Goal: Find specific page/section: Find specific page/section

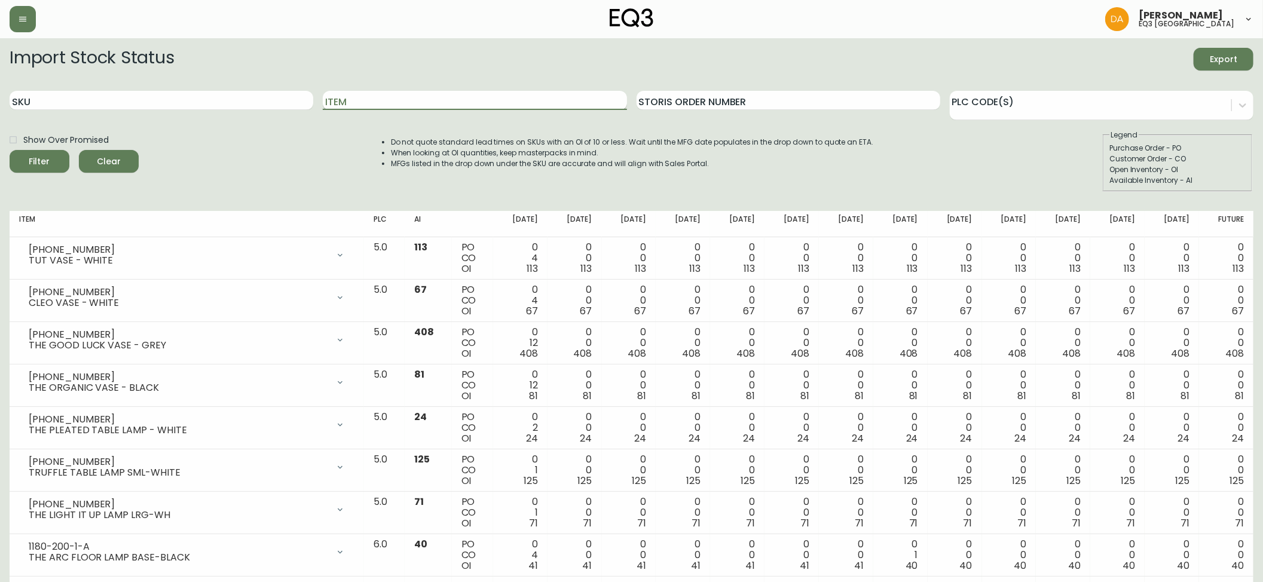
click at [371, 100] on input "Item" at bounding box center [475, 100] width 304 height 19
type input "l"
click at [10, 150] on button "Filter" at bounding box center [40, 161] width 60 height 23
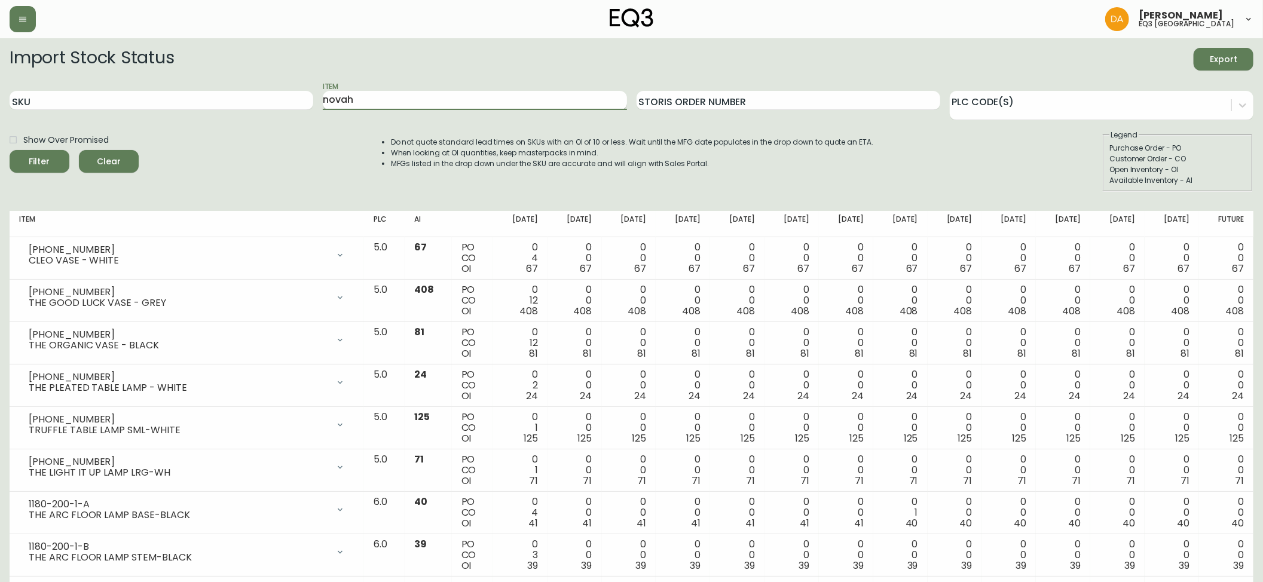
click at [10, 150] on button "Filter" at bounding box center [40, 161] width 60 height 23
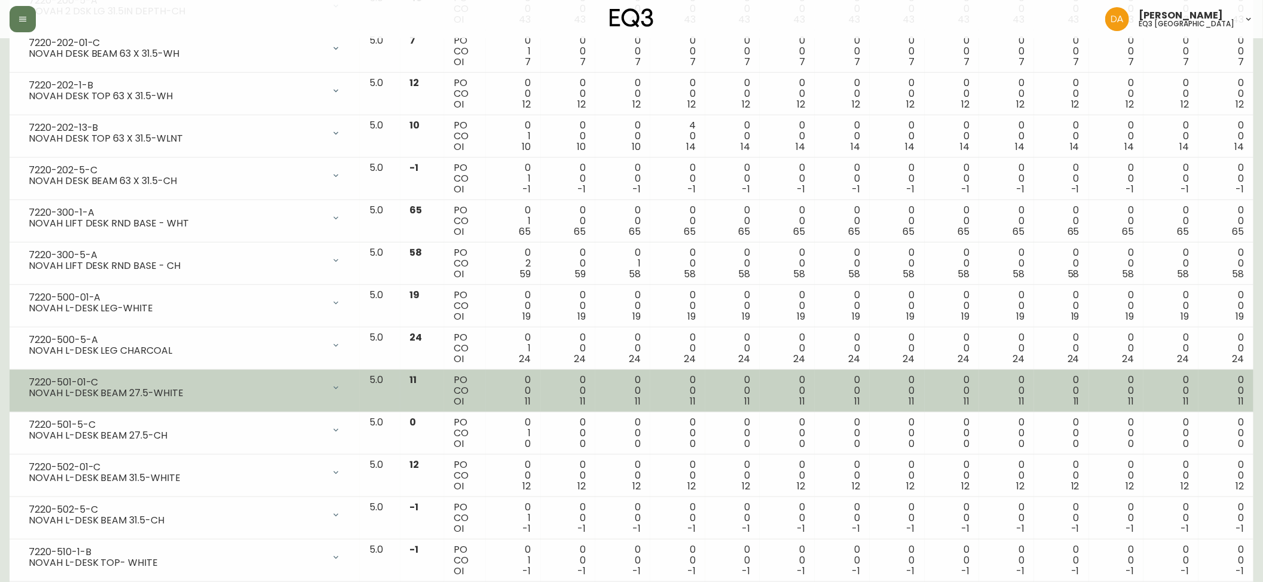
scroll to position [1045, 0]
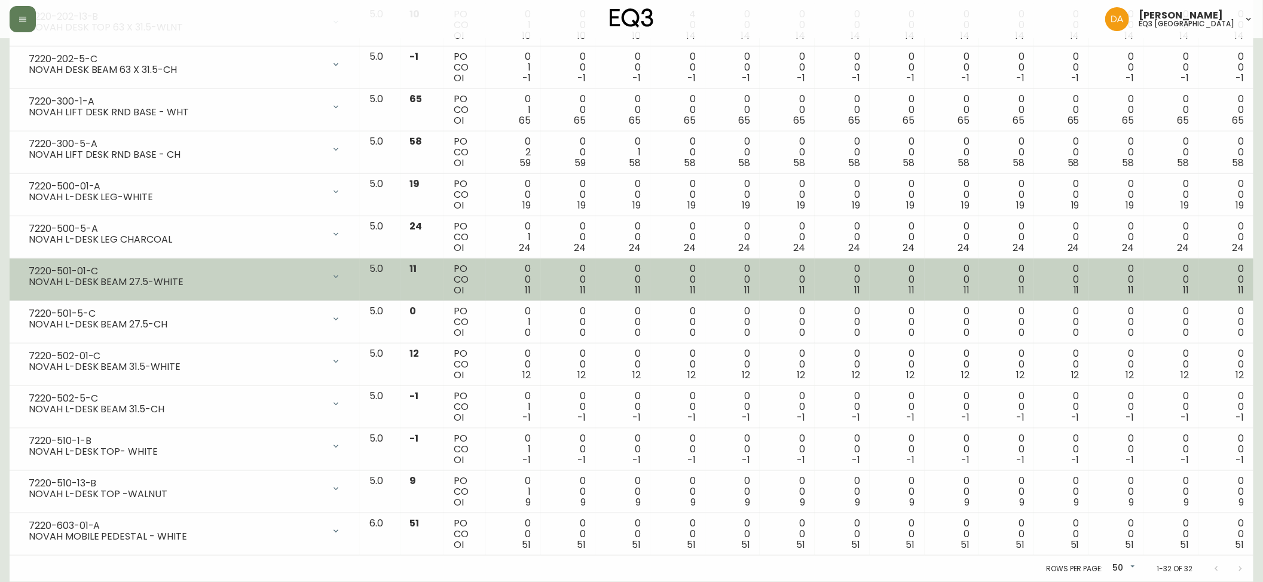
click at [1204, 264] on td "0 0 11" at bounding box center [1225, 280] width 55 height 42
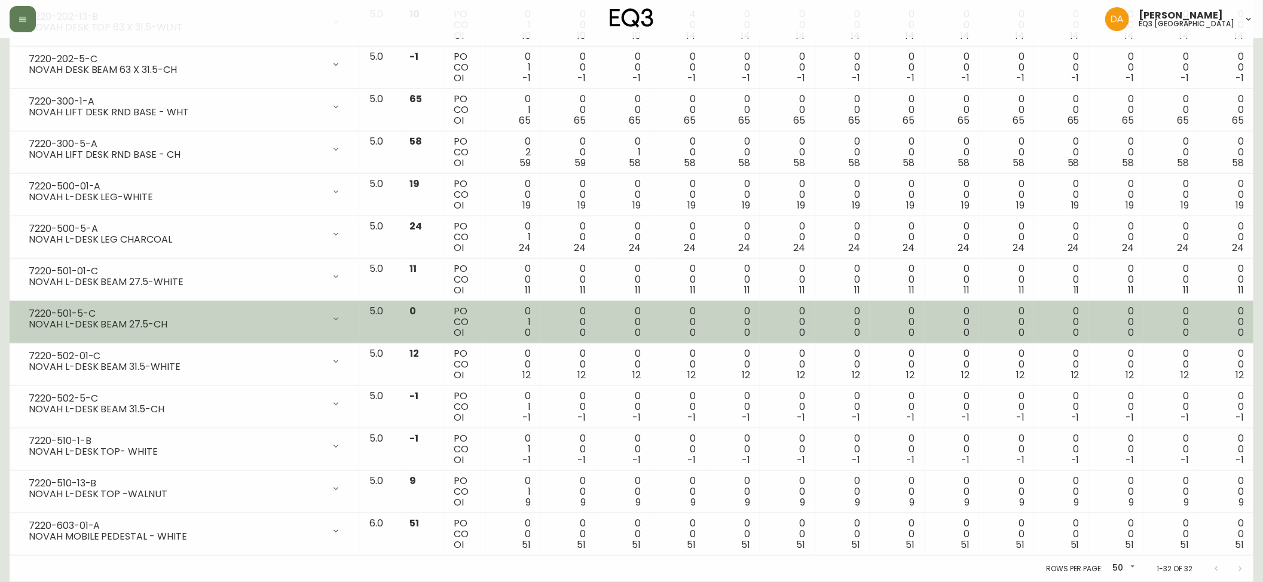
click at [324, 320] on div "NOVAH L-DESK BEAM 27.5-CH" at bounding box center [176, 324] width 295 height 11
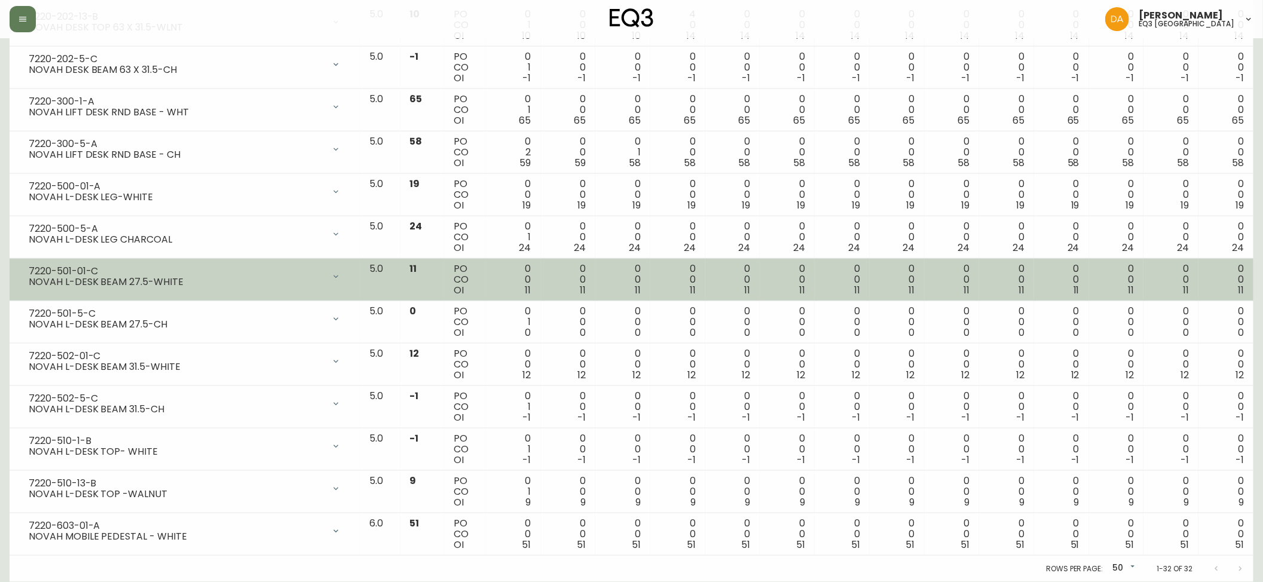
click at [228, 269] on div "7220-501-01-C" at bounding box center [176, 271] width 295 height 11
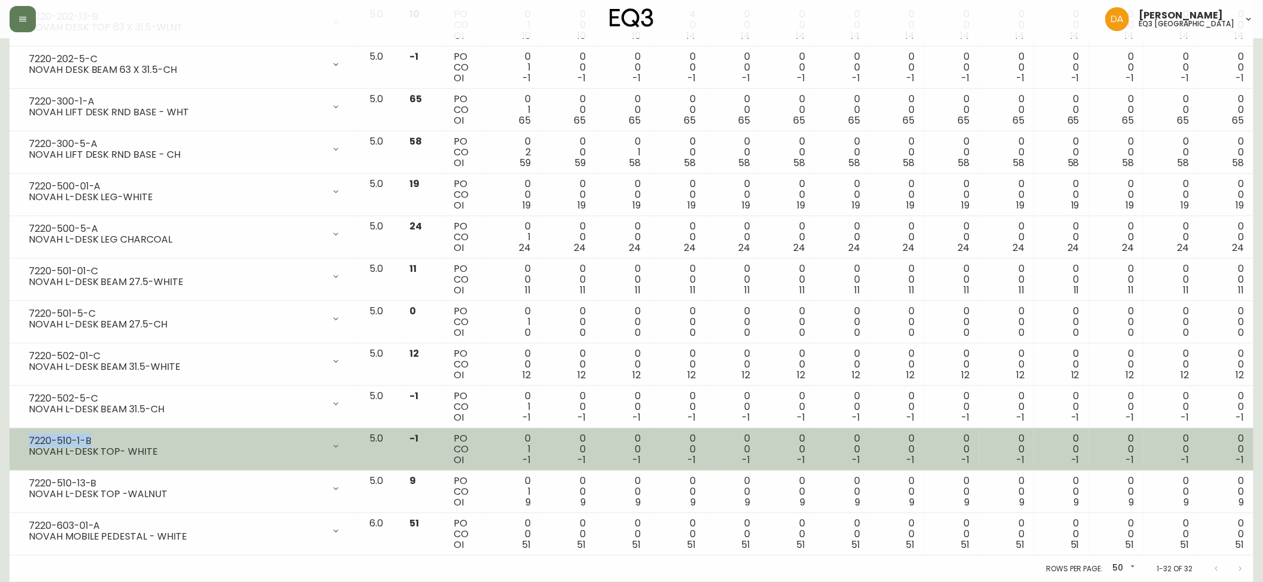
drag, startPoint x: 90, startPoint y: 440, endPoint x: 14, endPoint y: 440, distance: 75.3
click at [14, 440] on td "7220-510-1-B NOVAH L-DESK TOP- WHITE Opening Balance 0 ( [DATE] ) Customer Orde…" at bounding box center [185, 450] width 350 height 42
copy div "7220-510-1-B"
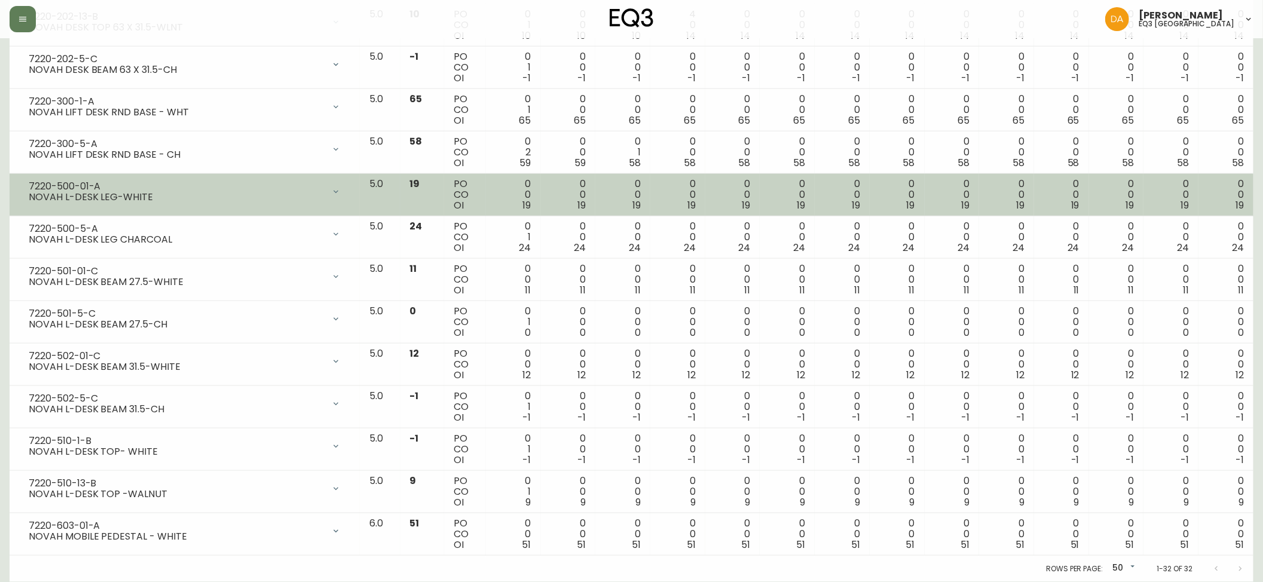
click at [1241, 211] on td "0 0 19" at bounding box center [1225, 195] width 55 height 42
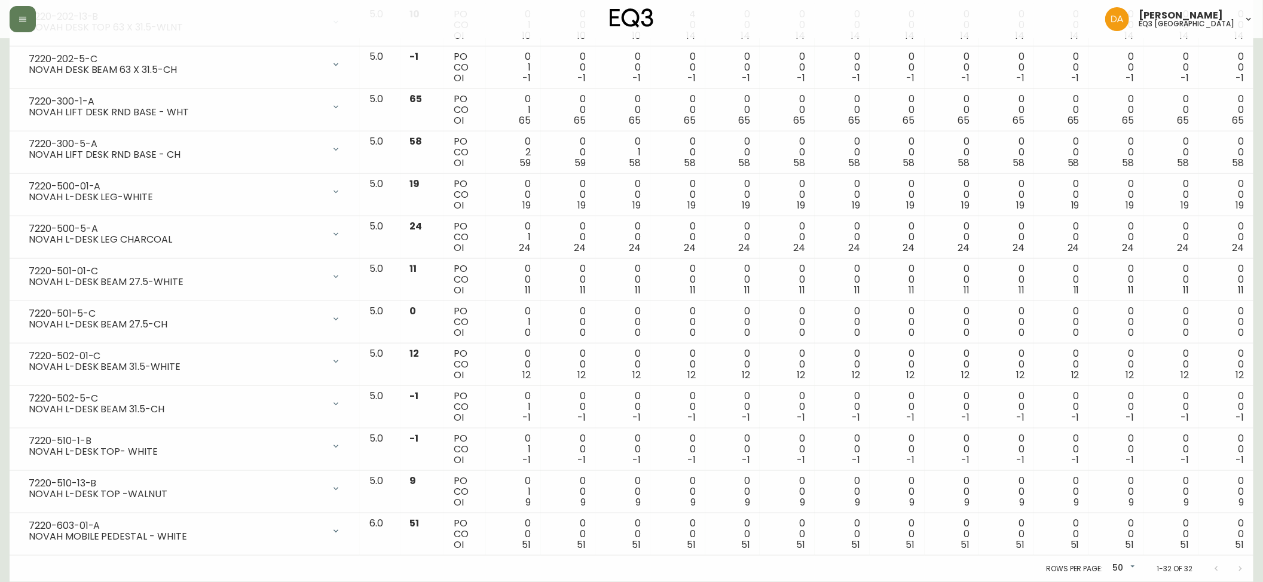
scroll to position [0, 0]
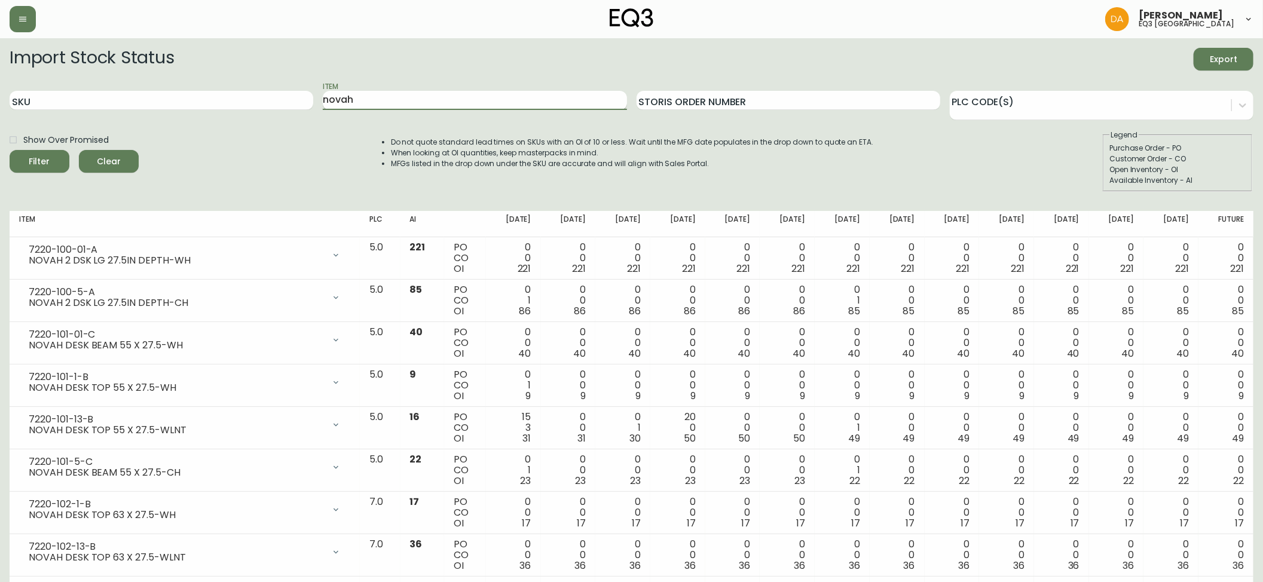
click at [378, 105] on input "novah" at bounding box center [475, 100] width 304 height 19
type input "n"
type input "SILK & SNOW"
click at [10, 150] on button "Filter" at bounding box center [40, 161] width 60 height 23
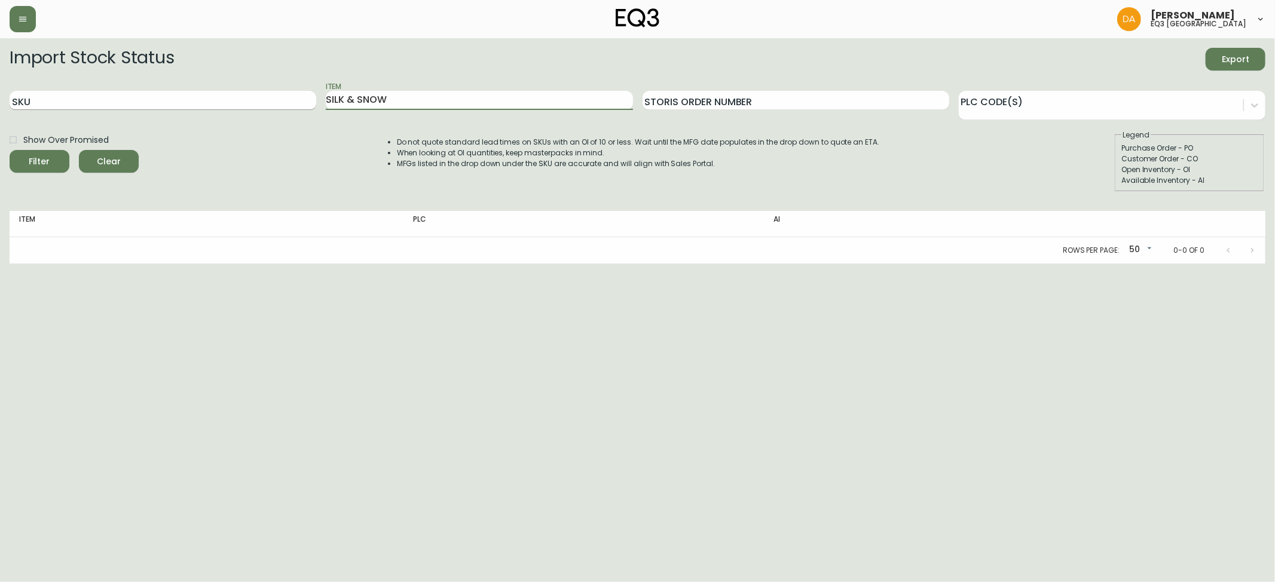
drag, startPoint x: 400, startPoint y: 103, endPoint x: 254, endPoint y: 99, distance: 145.9
click at [254, 99] on div "SKU Item SILK & SNOW Storis Order Number PLC Code(s)" at bounding box center [638, 100] width 1256 height 39
type input "TOWEL"
click at [10, 150] on button "Filter" at bounding box center [40, 161] width 60 height 23
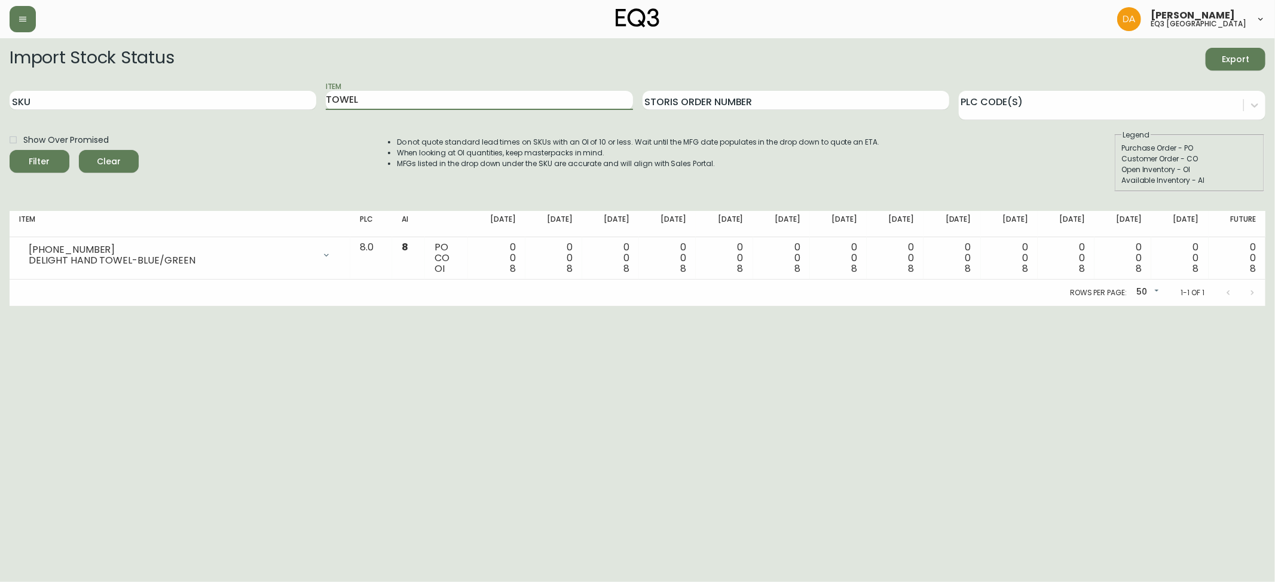
click at [36, 164] on icon "submit" at bounding box center [35, 160] width 14 height 14
drag, startPoint x: 364, startPoint y: 98, endPoint x: 127, endPoint y: 93, distance: 236.7
click at [125, 93] on div "SKU Item TOWEL Storis Order Number PLC Code(s)" at bounding box center [638, 100] width 1256 height 39
click at [382, 104] on input "Item" at bounding box center [479, 100] width 307 height 19
type input "novah"
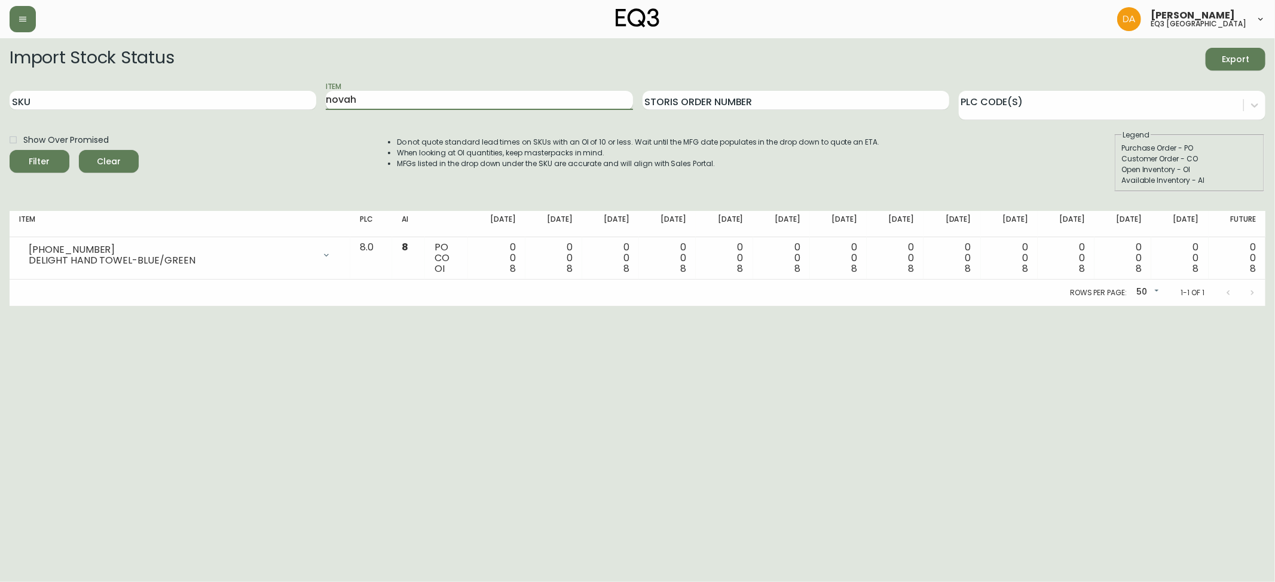
click at [10, 150] on button "Filter" at bounding box center [40, 161] width 60 height 23
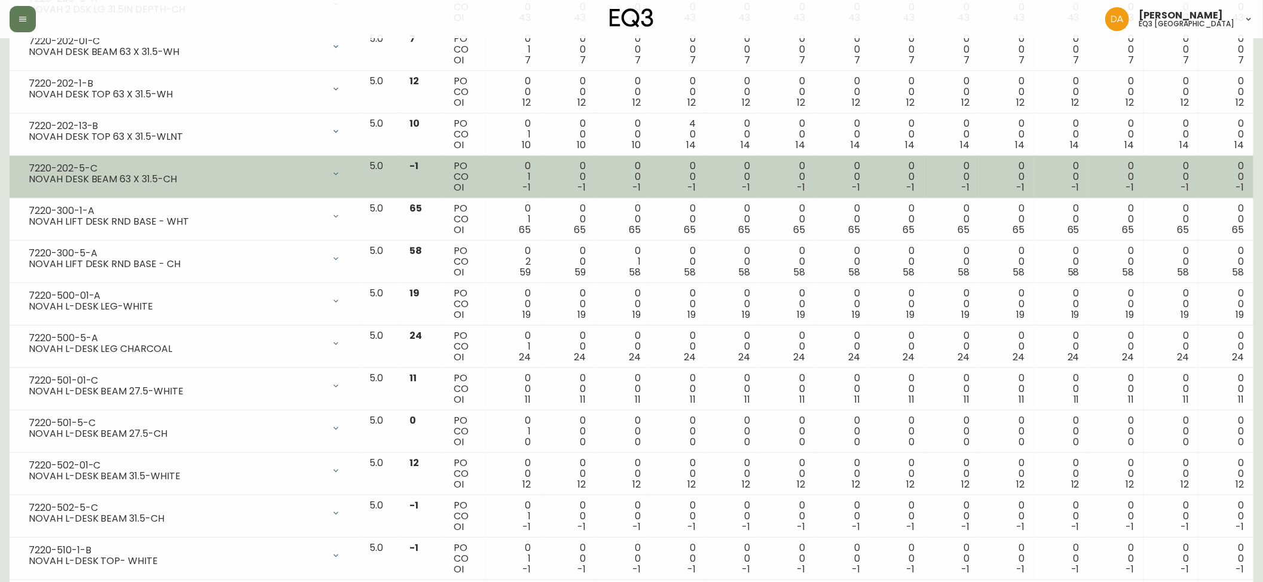
scroll to position [1045, 0]
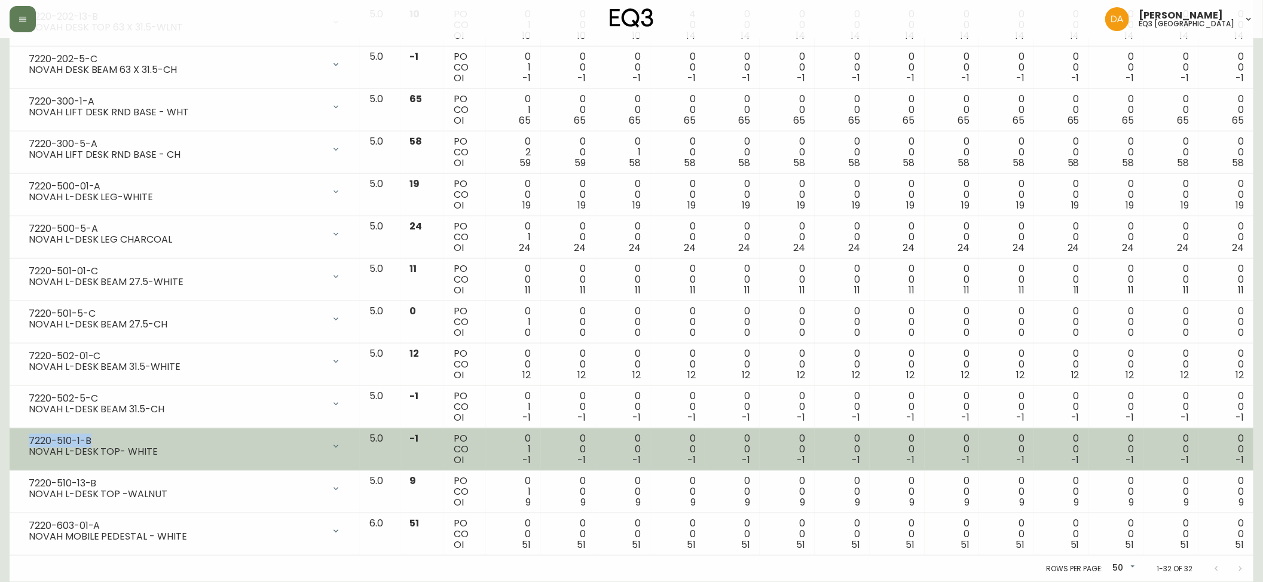
drag, startPoint x: 94, startPoint y: 440, endPoint x: 25, endPoint y: 436, distance: 69.5
click at [25, 436] on div "7220-510-1-B NOVAH L-DESK TOP- WHITE" at bounding box center [184, 446] width 331 height 26
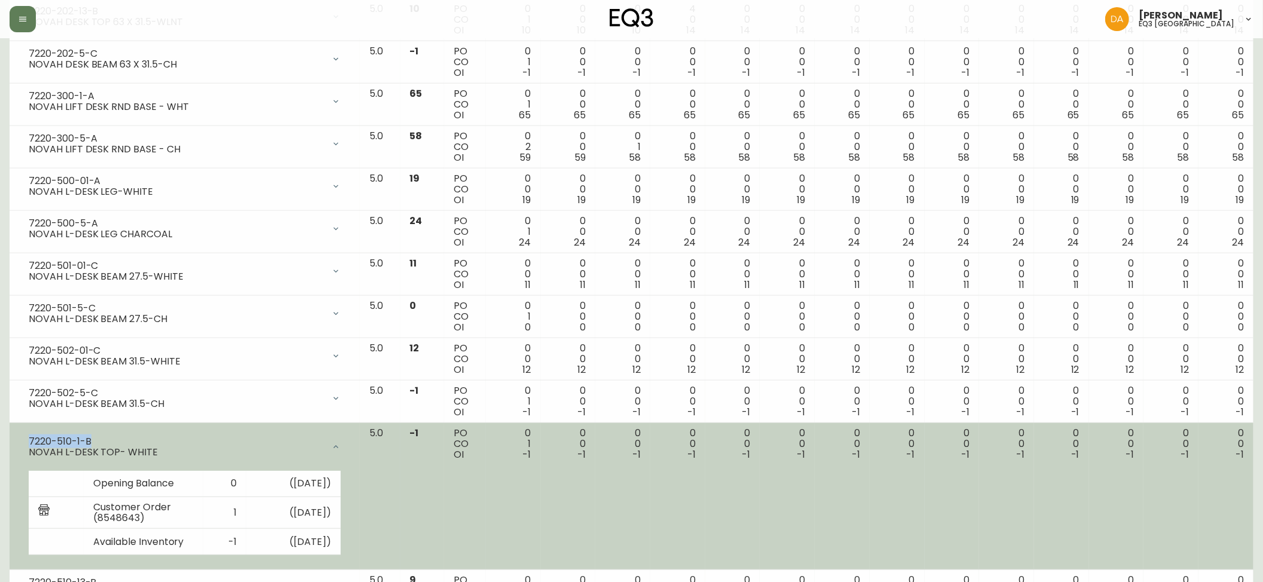
copy div "7220-510-1-B"
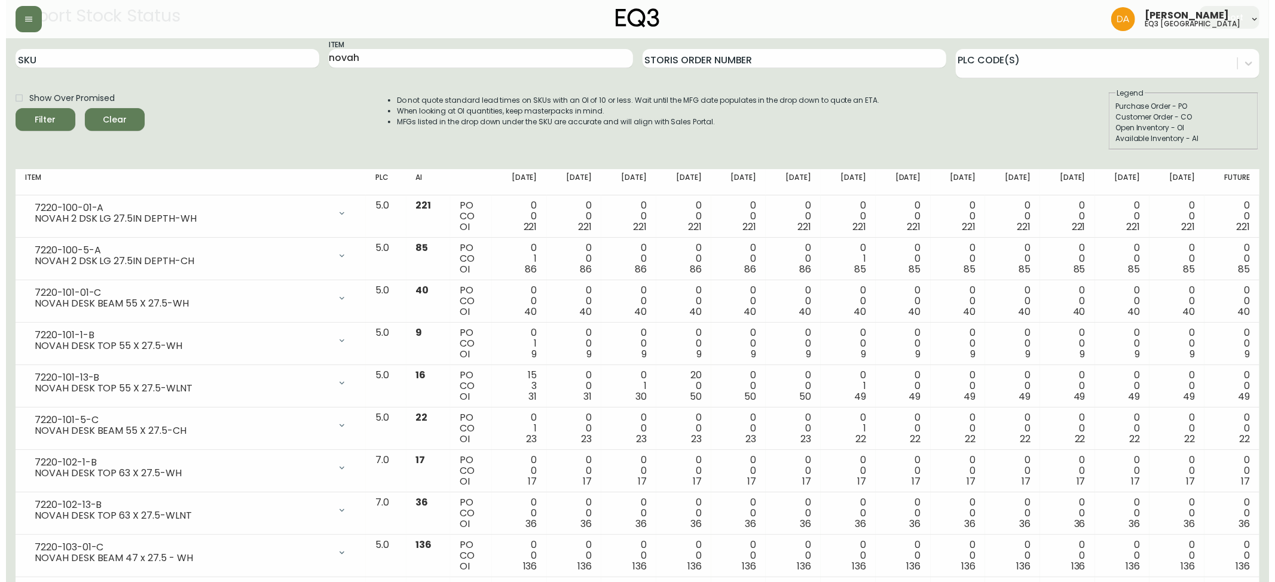
scroll to position [0, 0]
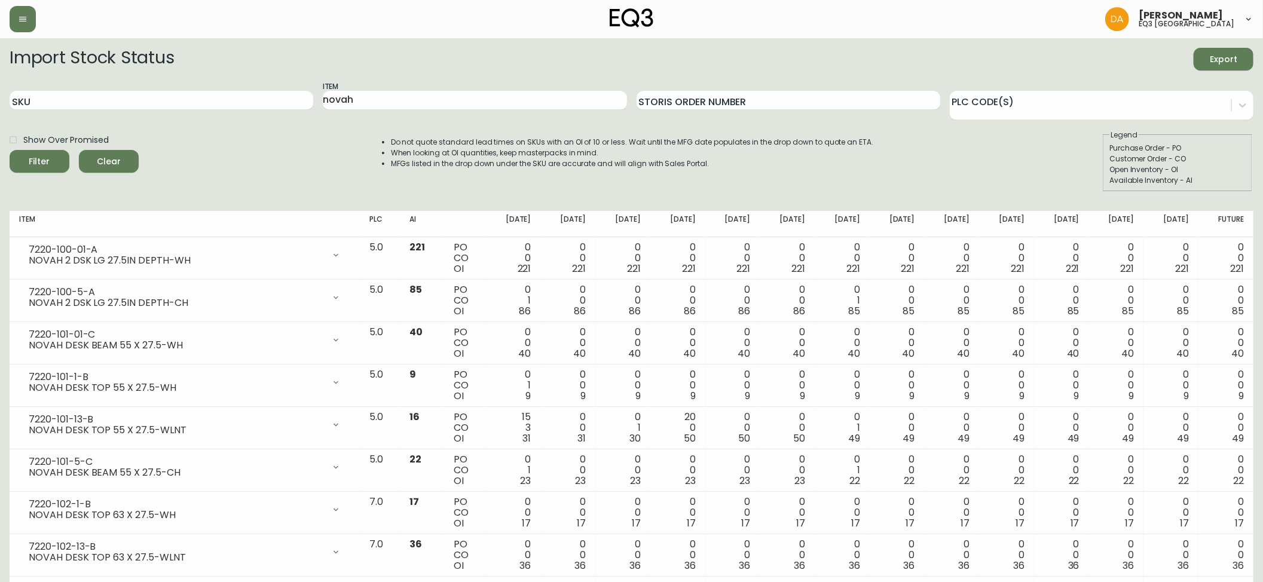
drag, startPoint x: 406, startPoint y: 104, endPoint x: 128, endPoint y: 56, distance: 282.6
click at [128, 58] on form "Import Stock Status Export SKU Item novah Storis Order Number PLC Code(s) Show …" at bounding box center [632, 120] width 1244 height 144
click at [10, 150] on button "Filter" at bounding box center [40, 161] width 60 height 23
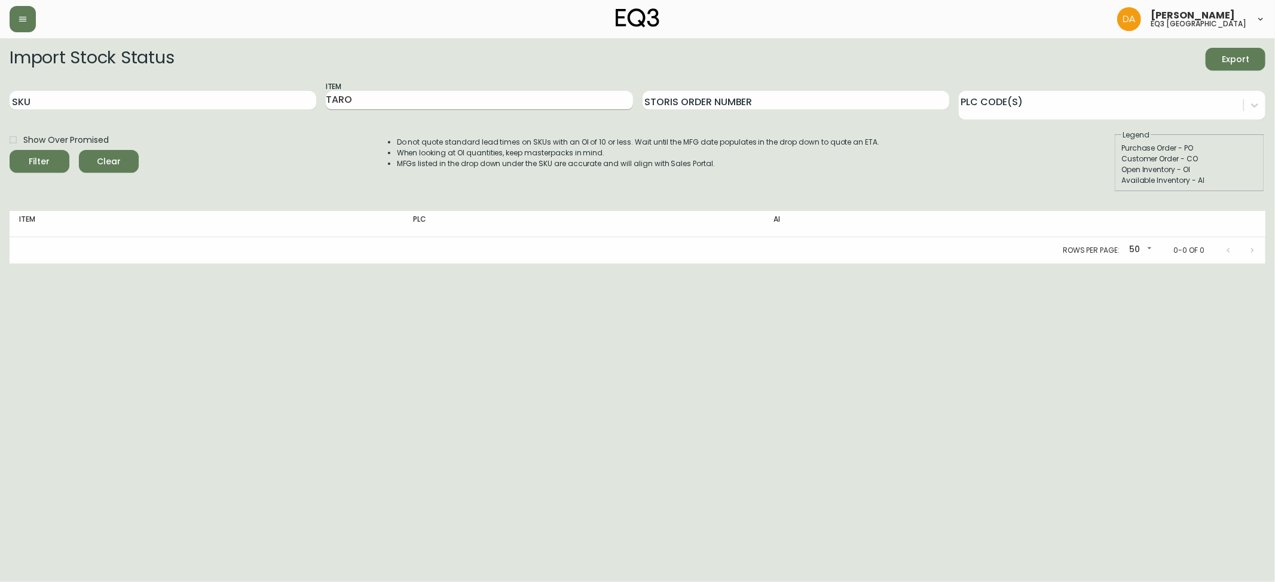
drag, startPoint x: 380, startPoint y: 80, endPoint x: 378, endPoint y: 100, distance: 20.4
click at [380, 82] on form "Import Stock Status Export SKU Item TARO Storis Order Number PLC Code(s) Show O…" at bounding box center [638, 120] width 1256 height 144
click at [378, 100] on input "TARO" at bounding box center [479, 100] width 307 height 19
click at [10, 150] on button "Filter" at bounding box center [40, 161] width 60 height 23
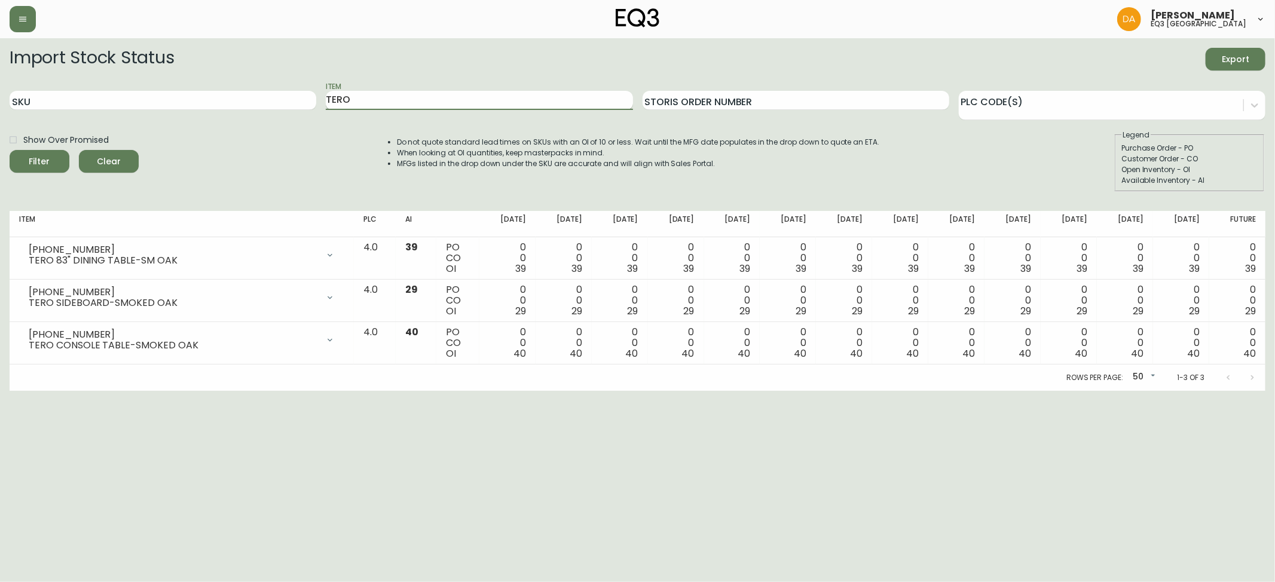
click at [354, 102] on input "TERO" at bounding box center [479, 100] width 307 height 19
type input "T"
type input "ISLA"
click at [10, 150] on button "Filter" at bounding box center [40, 161] width 60 height 23
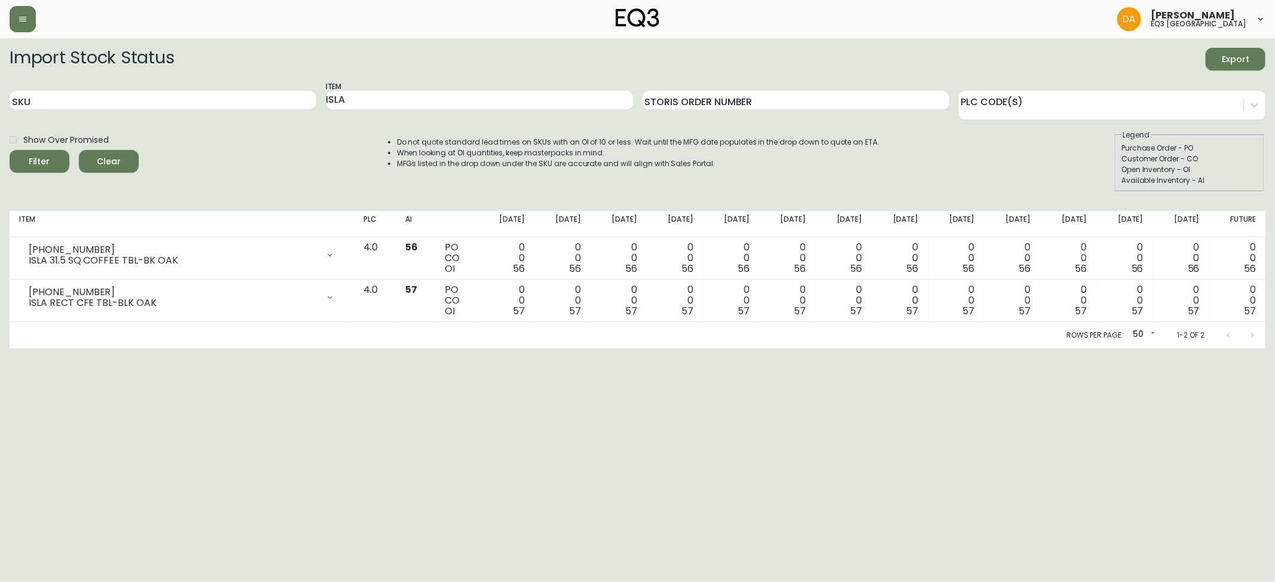
click at [235, 148] on div "Show Over Promised Filter Clear Do not quote standard lead times on SKUs with a…" at bounding box center [638, 161] width 1256 height 62
